Goal: Navigation & Orientation: Find specific page/section

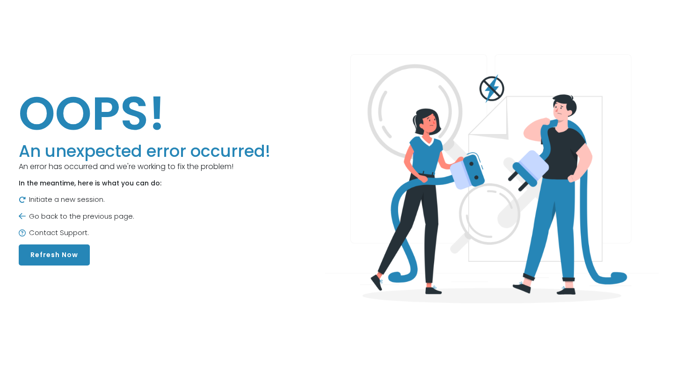
click at [58, 254] on button "Refresh Now" at bounding box center [54, 254] width 71 height 21
